Goal: Transaction & Acquisition: Purchase product/service

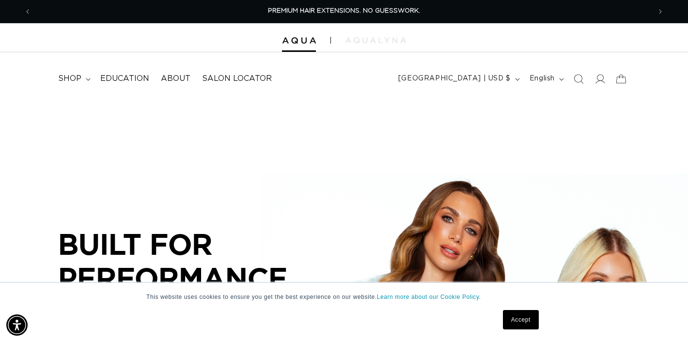
click at [529, 321] on link "Accept" at bounding box center [521, 319] width 36 height 19
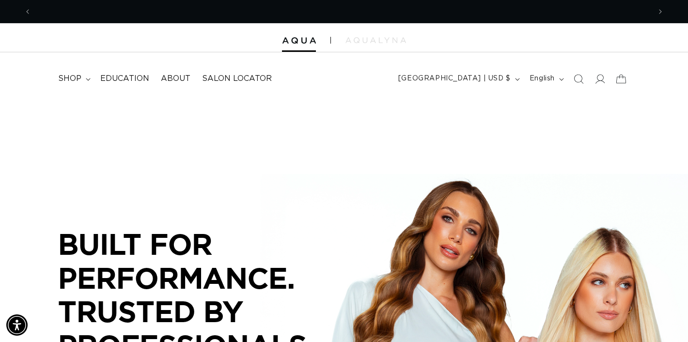
scroll to position [0, 619]
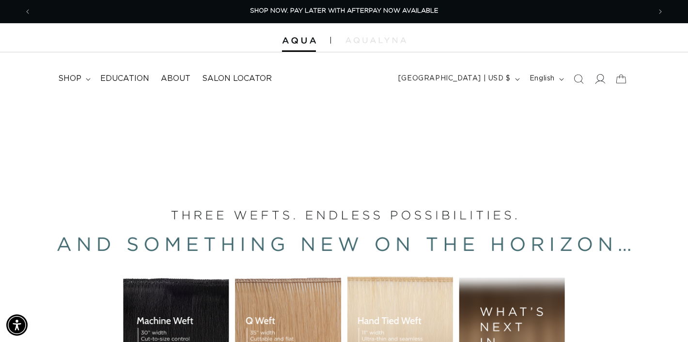
click at [600, 79] on icon at bounding box center [599, 79] width 10 height 10
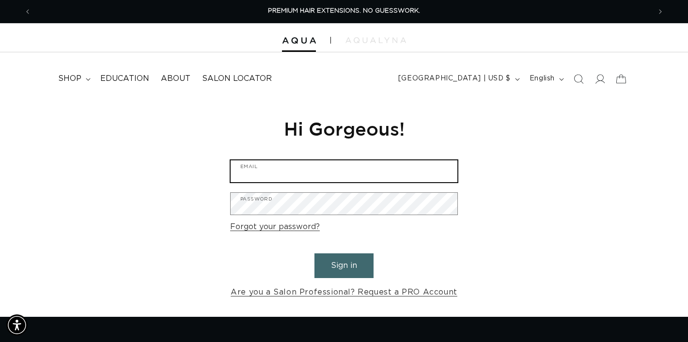
click at [380, 168] on input "Email" at bounding box center [343, 171] width 227 height 22
type input "thehairextensionsexpert@gmail.com"
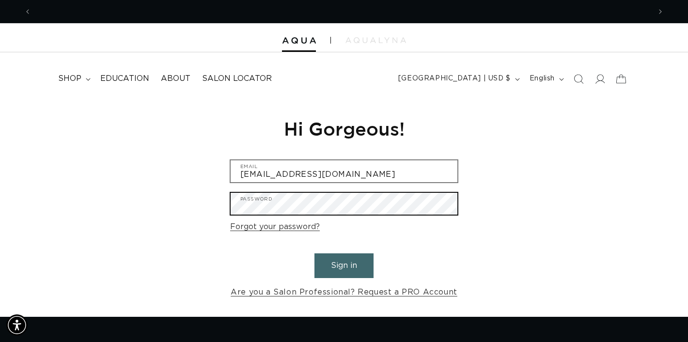
scroll to position [0, 1238]
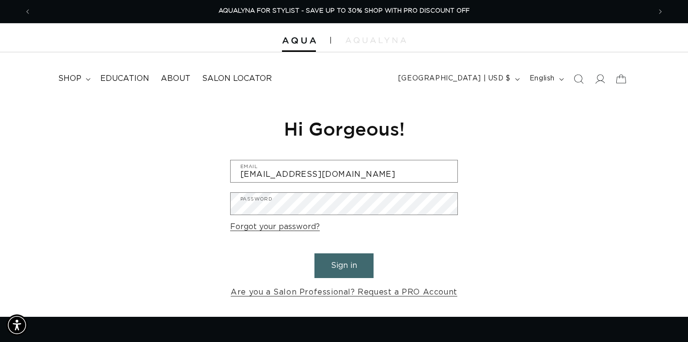
click at [364, 277] on button "Sign in" at bounding box center [343, 265] width 59 height 25
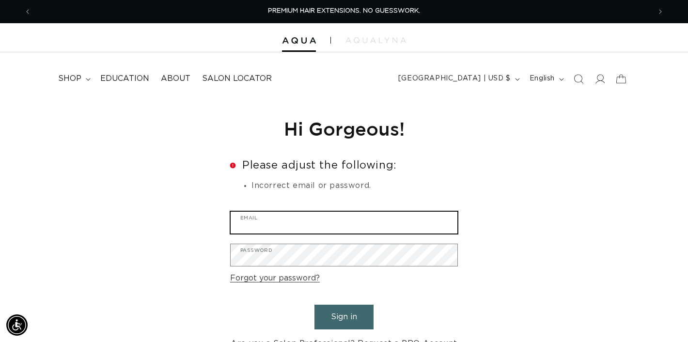
click at [352, 224] on input "Email" at bounding box center [343, 223] width 227 height 22
type input "thehairextensionsexpert@gmail.com"
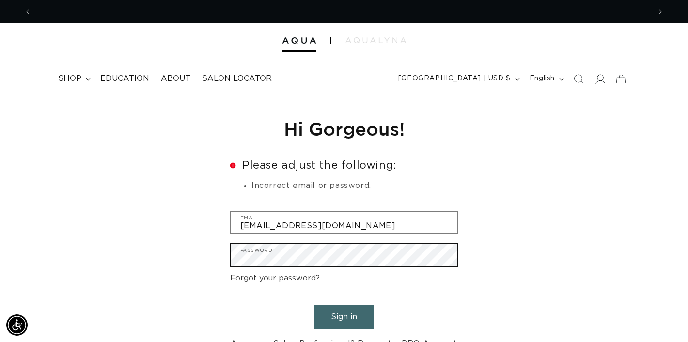
scroll to position [0, 1238]
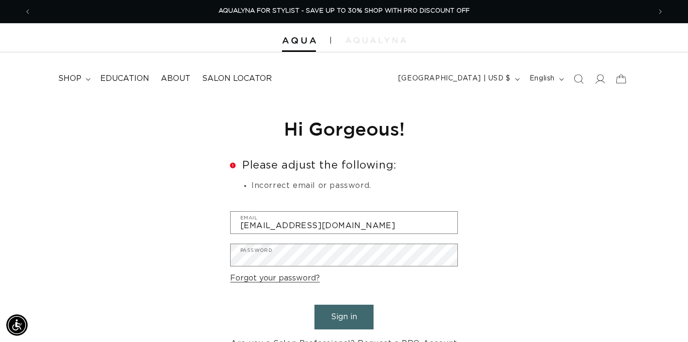
click at [353, 322] on button "Sign in" at bounding box center [343, 317] width 59 height 25
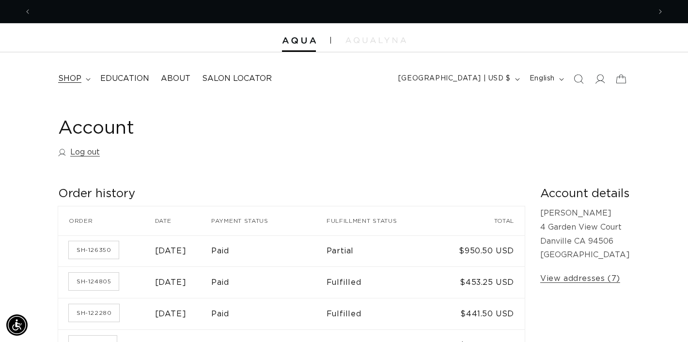
scroll to position [0, 619]
click at [79, 76] on span "shop" at bounding box center [69, 79] width 23 height 10
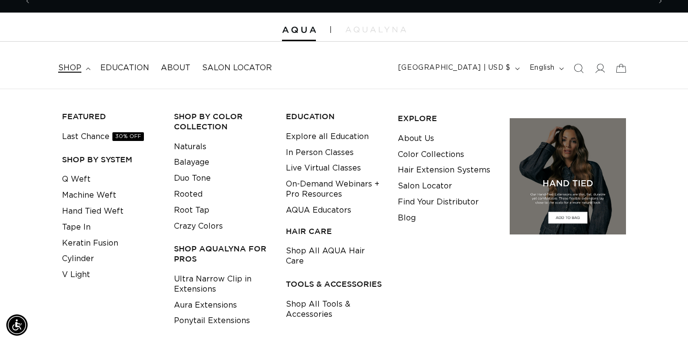
scroll to position [0, 1238]
click at [77, 229] on link "Tape In" at bounding box center [76, 227] width 29 height 16
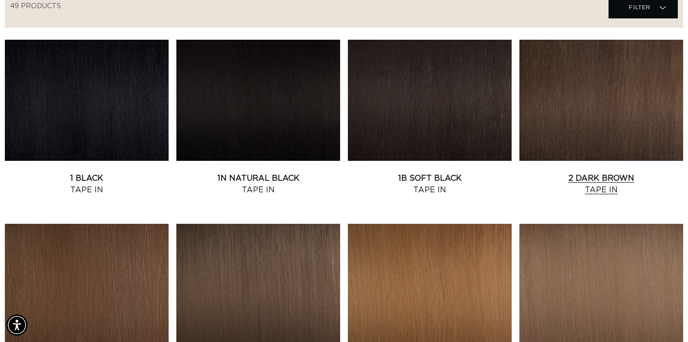
scroll to position [0, 1238]
click at [628, 172] on link "2 Dark Brown Tape In" at bounding box center [601, 183] width 164 height 23
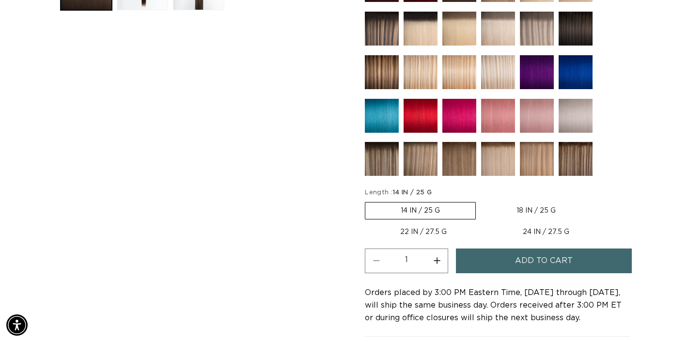
scroll to position [474, 0]
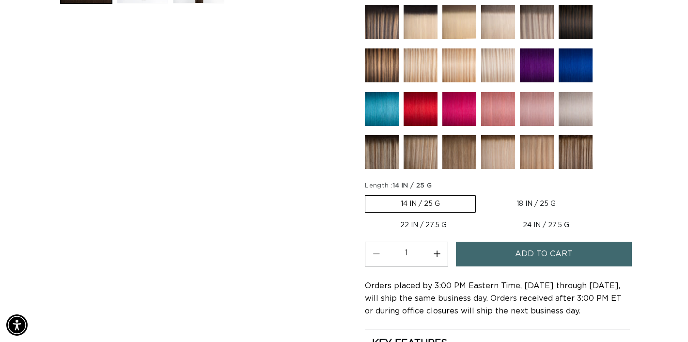
click at [528, 206] on label "18 IN / 25 G Variant sold out or unavailable" at bounding box center [536, 204] width 110 height 16
click at [481, 194] on input "18 IN / 25 G Variant sold out or unavailable" at bounding box center [480, 193] width 0 height 0
radio input "true"
click at [512, 260] on button "Add to cart" at bounding box center [544, 254] width 176 height 25
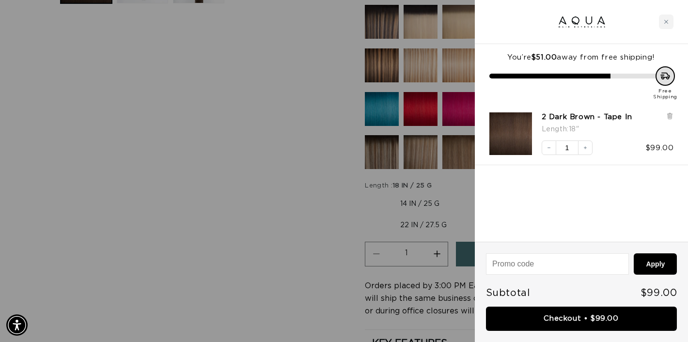
scroll to position [0, 0]
click at [276, 181] on div at bounding box center [344, 171] width 688 height 342
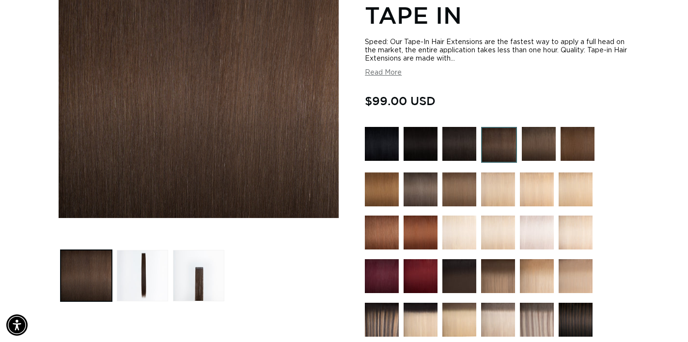
scroll to position [0, 1238]
click at [374, 172] on img at bounding box center [382, 189] width 34 height 34
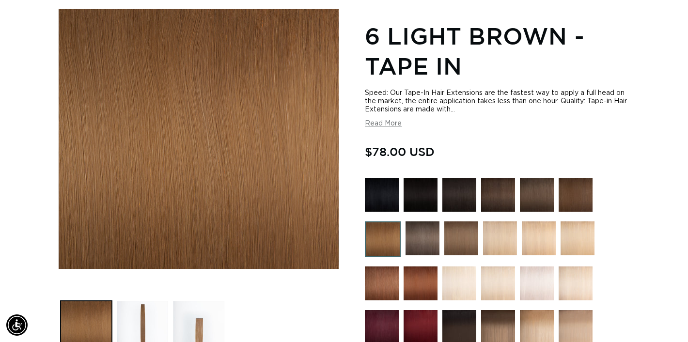
scroll to position [126, 0]
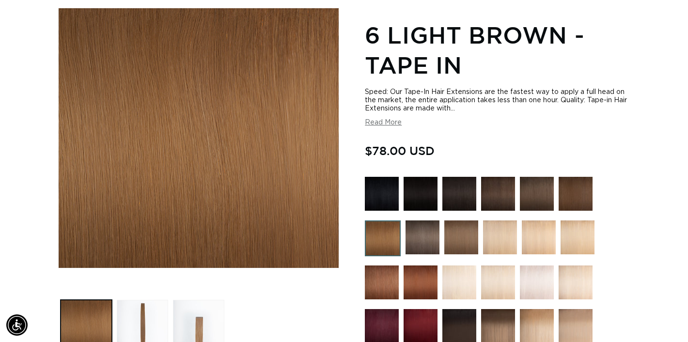
click at [566, 196] on img at bounding box center [575, 194] width 34 height 34
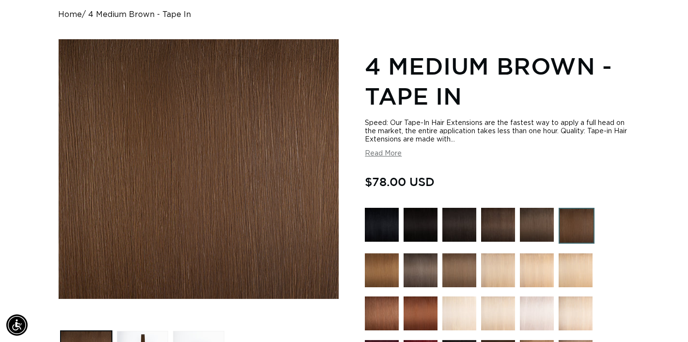
scroll to position [94, 0]
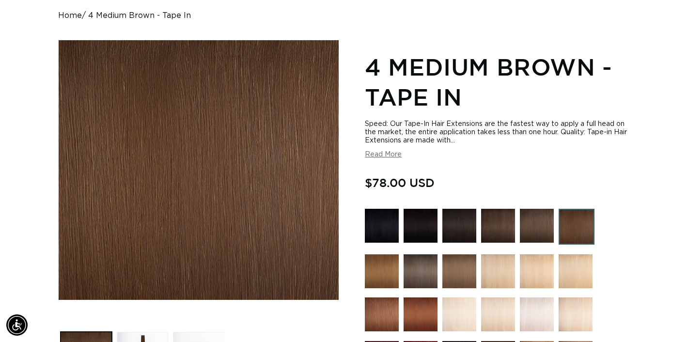
click at [537, 232] on img at bounding box center [537, 226] width 34 height 34
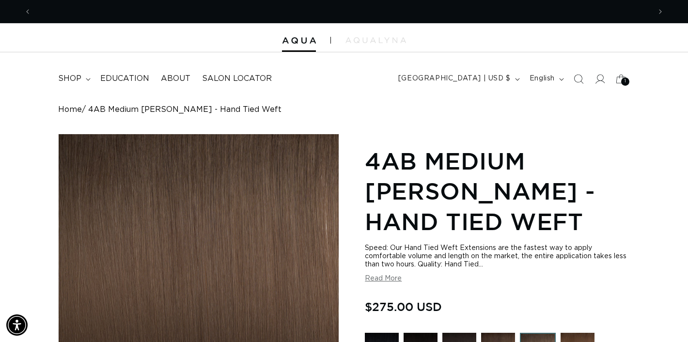
scroll to position [0, 1238]
click at [81, 79] on summary "shop" at bounding box center [73, 79] width 42 height 22
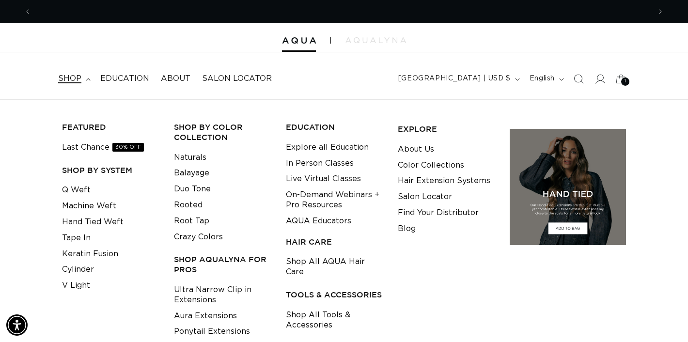
scroll to position [0, 0]
click at [79, 238] on link "Tape In" at bounding box center [76, 238] width 29 height 16
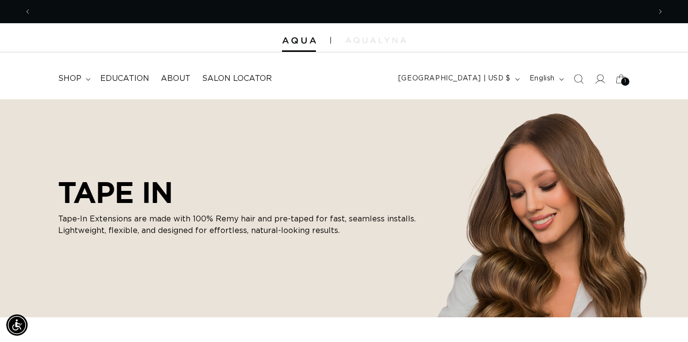
scroll to position [0, 1238]
click at [620, 85] on icon at bounding box center [620, 78] width 23 height 23
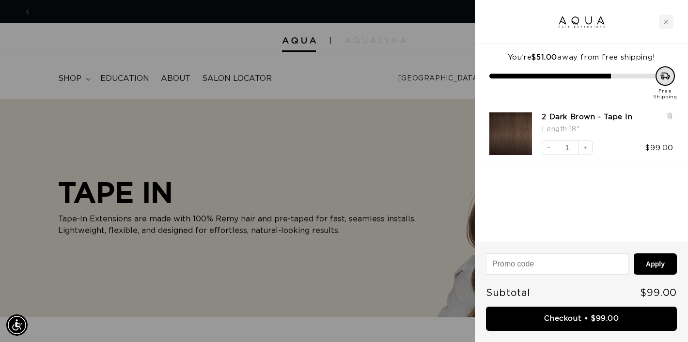
scroll to position [0, 619]
click at [589, 263] on input at bounding box center [557, 264] width 142 height 20
type input "XMBD3R9V3C8FRGM7"
click at [657, 268] on button "Apply" at bounding box center [654, 263] width 43 height 21
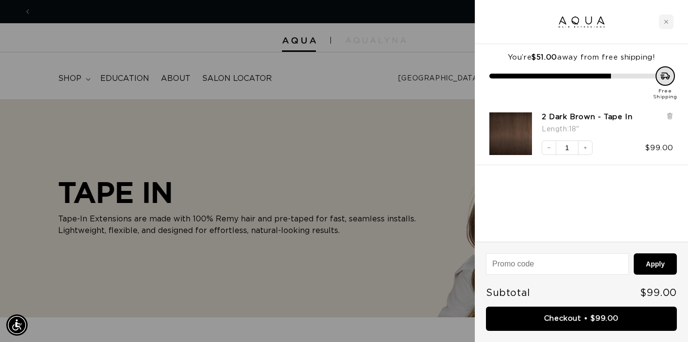
scroll to position [0, 619]
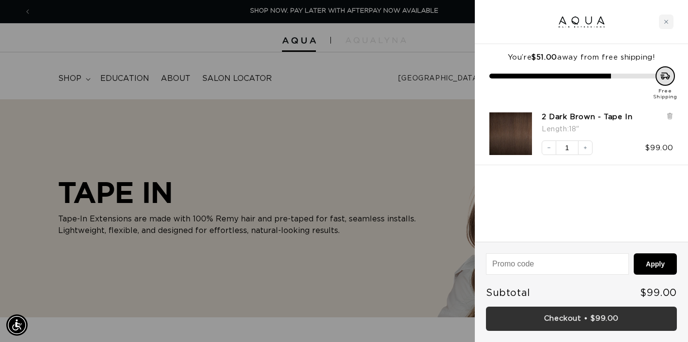
click at [588, 314] on link "Checkout • $99.00" at bounding box center [581, 318] width 191 height 25
